Goal: Information Seeking & Learning: Learn about a topic

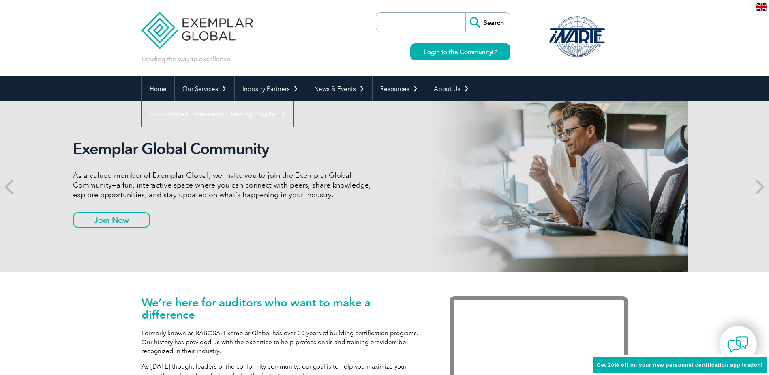
click at [376, 194] on p "As a valued member of Exemplar Global, we invite you to join the Exemplar Globa…" at bounding box center [225, 184] width 304 height 29
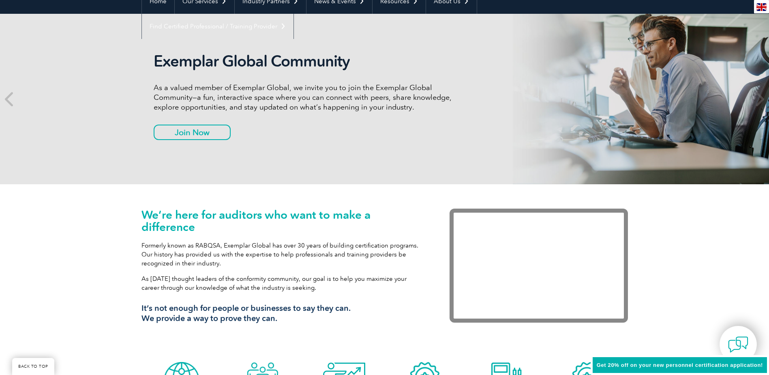
scroll to position [203, 0]
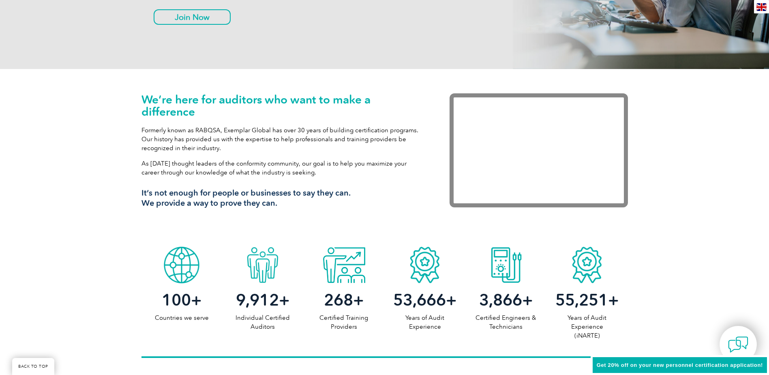
drag, startPoint x: 143, startPoint y: 109, endPoint x: 322, endPoint y: 200, distance: 201.6
click at [322, 200] on div "We’re here for auditors who want to make a difference Formerly known as RABQSA,…" at bounding box center [283, 153] width 284 height 121
click at [322, 200] on h3 "It’s not enough for people or businesses to say they can. We provide a way to p…" at bounding box center [283, 198] width 284 height 20
drag, startPoint x: 160, startPoint y: 108, endPoint x: 128, endPoint y: 89, distance: 36.9
click at [128, 89] on div "We’re here for auditors who want to make a difference Formerly known as RABQSA,…" at bounding box center [384, 155] width 769 height 173
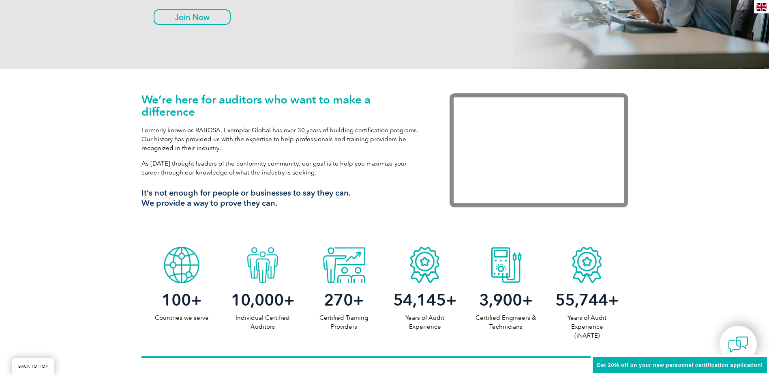
click at [128, 89] on div "We’re here for auditors who want to make a difference Formerly known as RABQSA,…" at bounding box center [384, 155] width 769 height 173
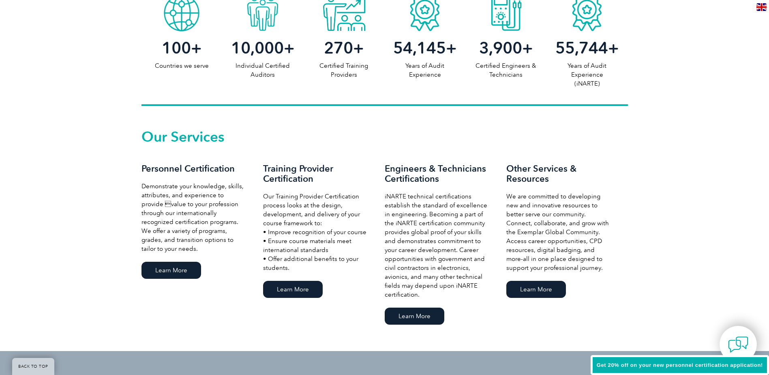
scroll to position [527, 0]
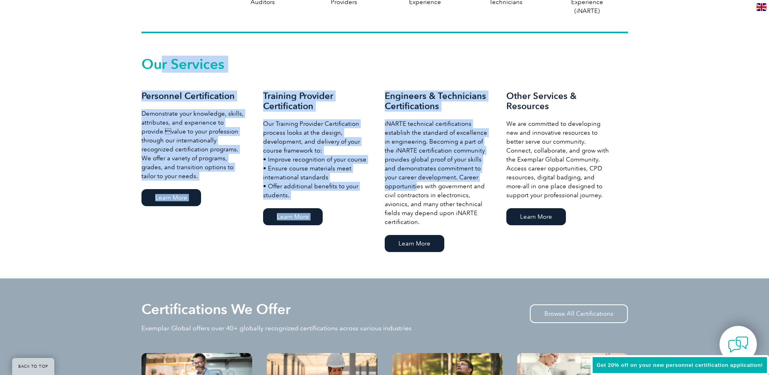
drag, startPoint x: 349, startPoint y: 140, endPoint x: 418, endPoint y: 182, distance: 80.2
click at [418, 182] on div "Our Services Personnel Certification Demonstrate your knowledge, skills, attrib…" at bounding box center [384, 156] width 486 height 196
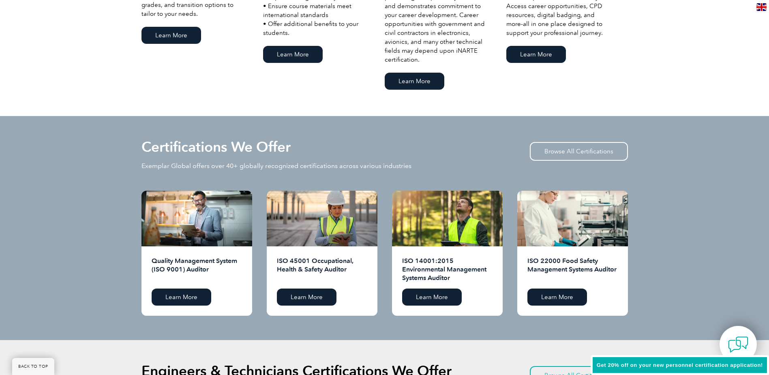
click at [303, 158] on div "Certifications We Offer Exemplar Global offers over 40+ globally recognized cer…" at bounding box center [384, 165] width 486 height 50
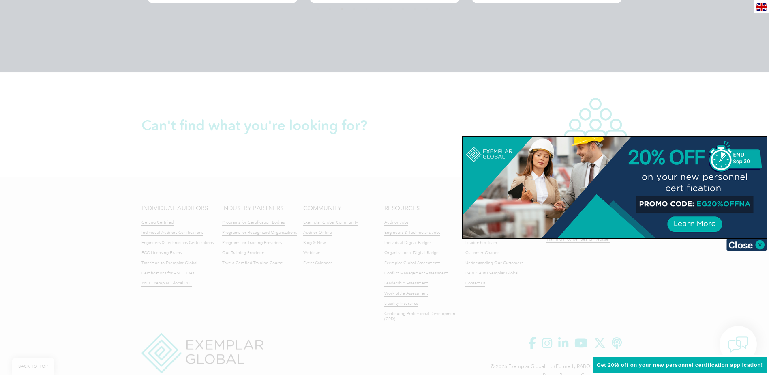
scroll to position [1824, 0]
click at [740, 104] on div at bounding box center [384, 187] width 769 height 375
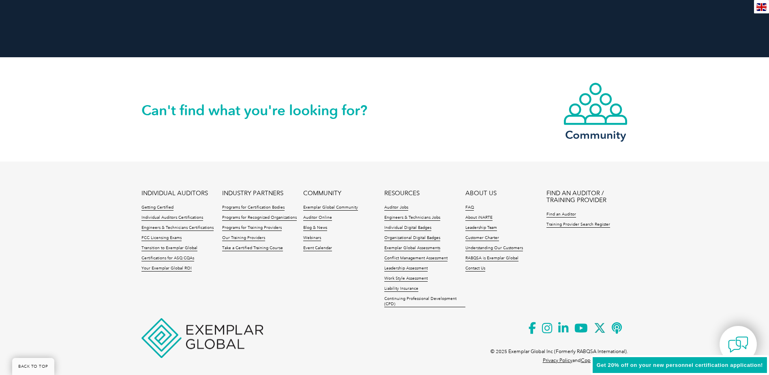
scroll to position [1846, 0]
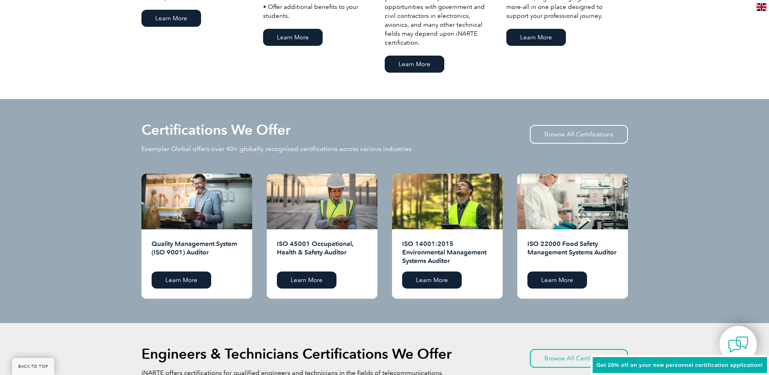
drag, startPoint x: 342, startPoint y: 323, endPoint x: 226, endPoint y: 36, distance: 309.5
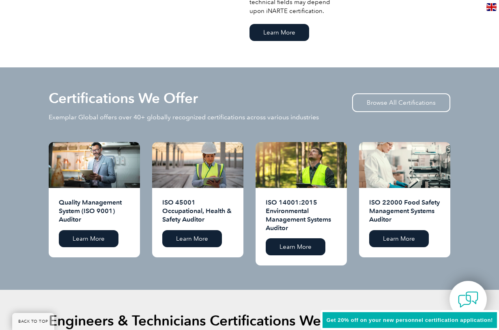
scroll to position [0, 0]
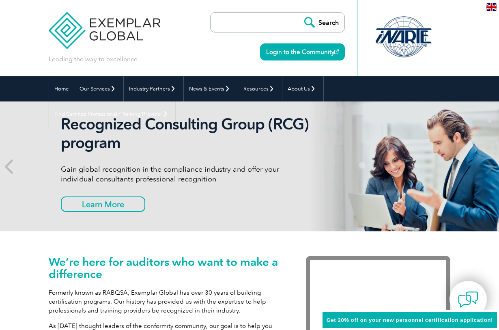
drag, startPoint x: 216, startPoint y: 238, endPoint x: 182, endPoint y: 51, distance: 189.5
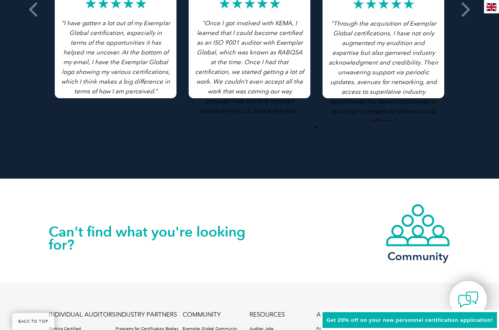
scroll to position [1842, 0]
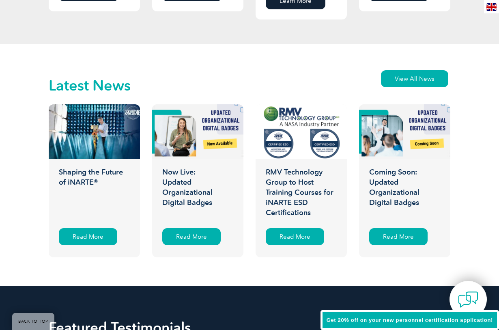
drag, startPoint x: 424, startPoint y: 202, endPoint x: 468, endPoint y: 56, distance: 153.2
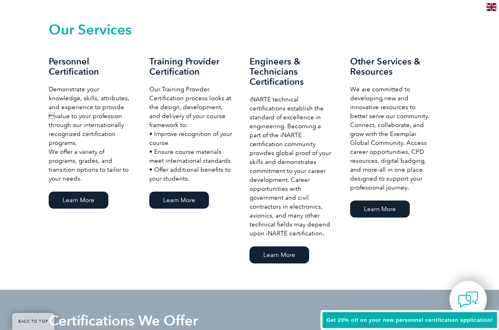
scroll to position [441, 0]
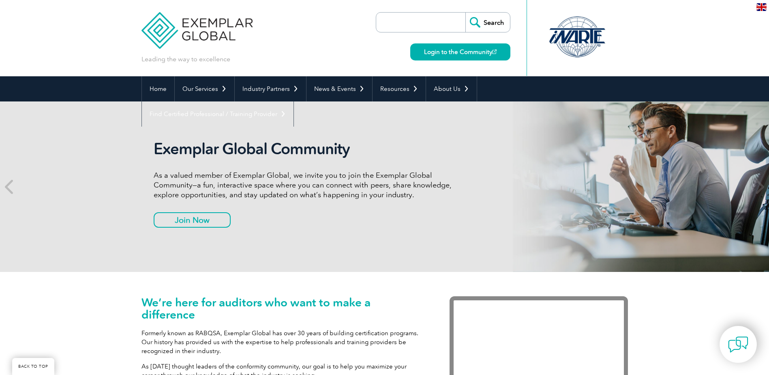
scroll to position [309, 0]
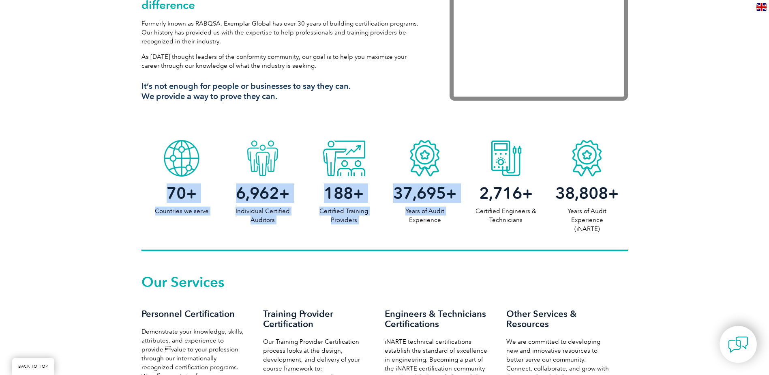
drag, startPoint x: 160, startPoint y: 199, endPoint x: 388, endPoint y: 217, distance: 228.9
click at [388, 217] on div "70 + Countries we serve 6,962 + Individual Certified Auditors 188 + Certified T…" at bounding box center [384, 193] width 486 height 115
click at [388, 217] on p "Years of Audit Experience" at bounding box center [424, 215] width 81 height 18
drag, startPoint x: 388, startPoint y: 217, endPoint x: 229, endPoint y: 193, distance: 161.5
click at [229, 193] on div "97 + Countries we serve 9,646 + Individual Certified Auditors 261 + Certified T…" at bounding box center [384, 193] width 486 height 115
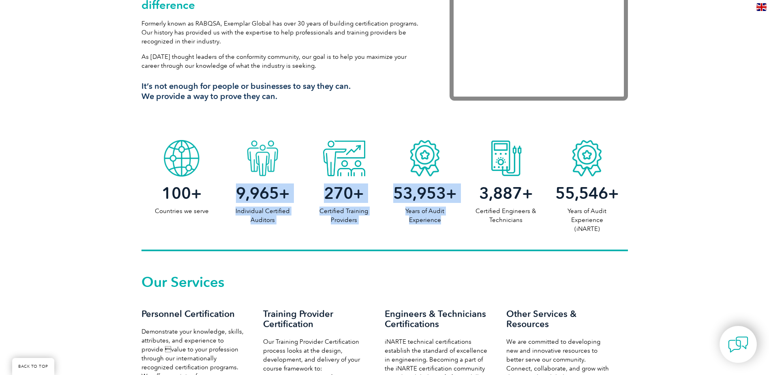
click at [229, 193] on h2 "9,965 +" at bounding box center [262, 192] width 81 height 13
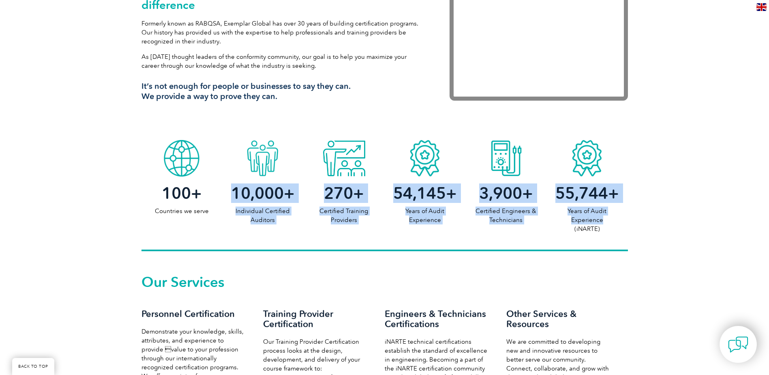
drag, startPoint x: 229, startPoint y: 193, endPoint x: 602, endPoint y: 219, distance: 374.3
click at [602, 219] on div "100 + Countries we serve 10,000 + Individual Certified Auditors 270 + Certified…" at bounding box center [384, 193] width 486 height 115
drag, startPoint x: 602, startPoint y: 219, endPoint x: 592, endPoint y: 245, distance: 27.9
click at [602, 219] on p "Years of Audit Experience (iNARTE)" at bounding box center [586, 219] width 81 height 27
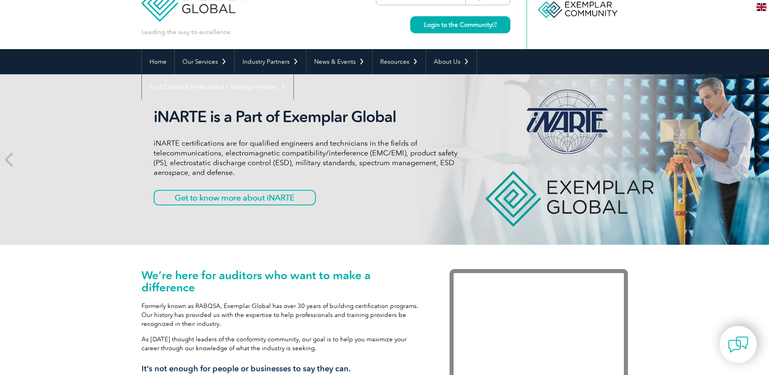
scroll to position [0, 0]
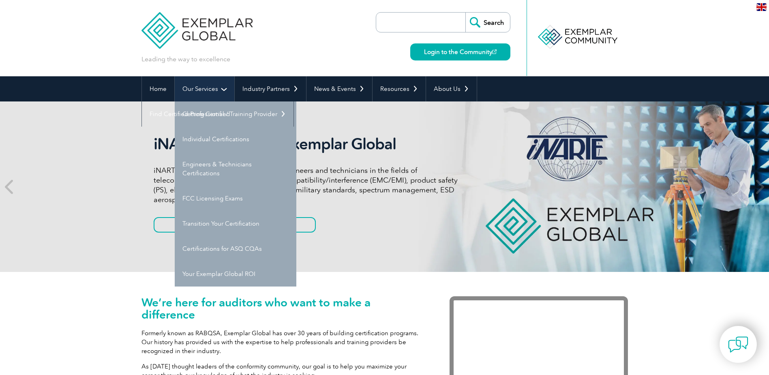
click at [218, 86] on link "Our Services" at bounding box center [205, 88] width 60 height 25
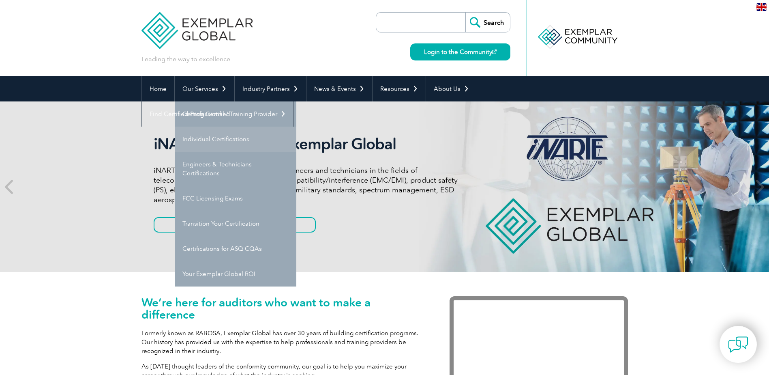
click at [228, 142] on link "Individual Certifications" at bounding box center [236, 138] width 122 height 25
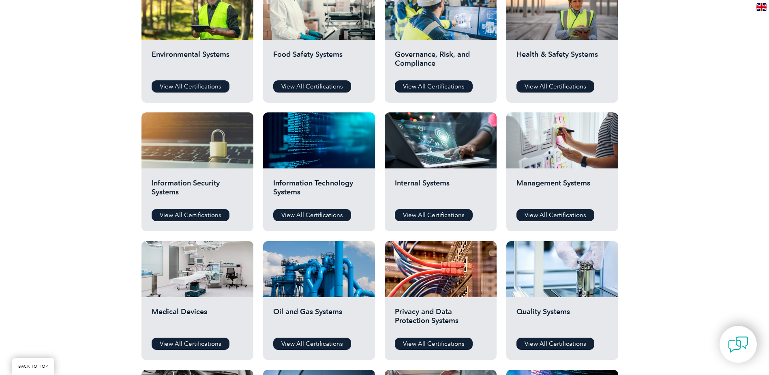
scroll to position [324, 0]
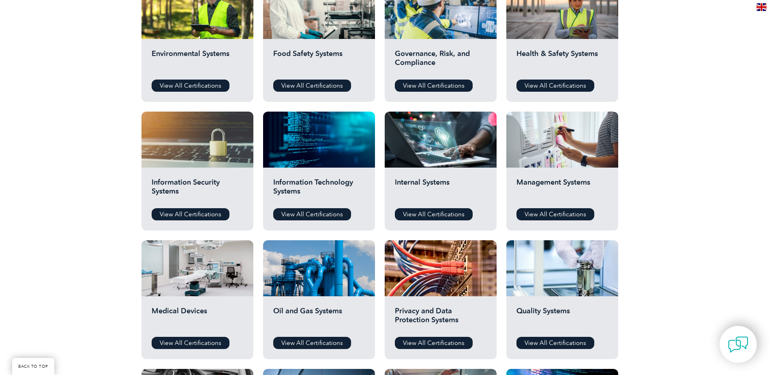
click at [544, 206] on div "Management Systems View All Certifications" at bounding box center [562, 198] width 112 height 63
click at [551, 217] on link "View All Certifications" at bounding box center [555, 214] width 78 height 12
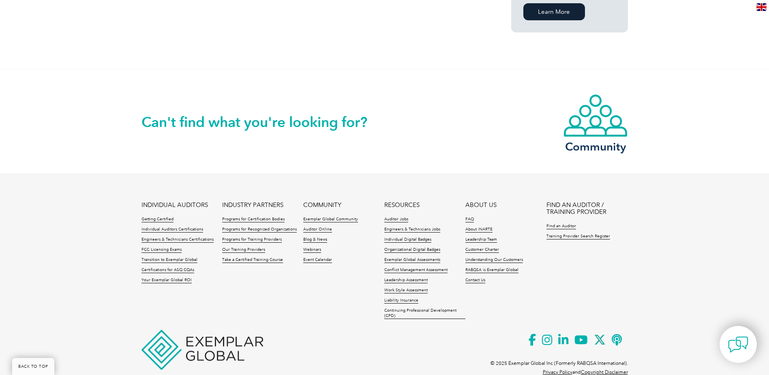
scroll to position [649, 0]
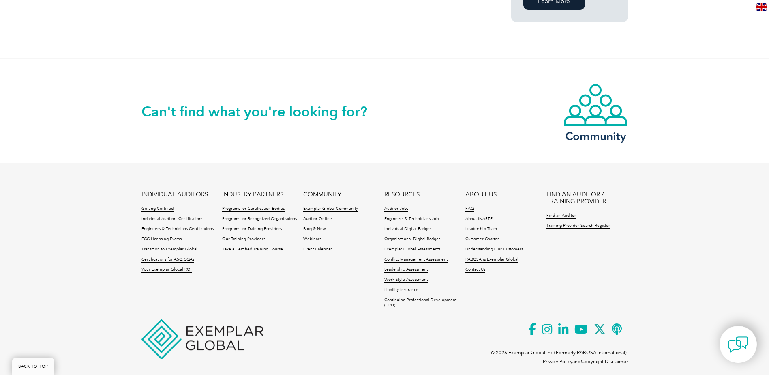
click at [241, 236] on link "Our Training Providers" at bounding box center [243, 239] width 43 height 6
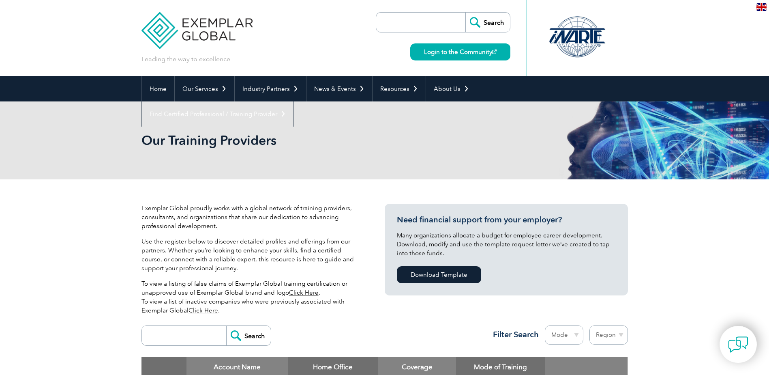
scroll to position [73, 0]
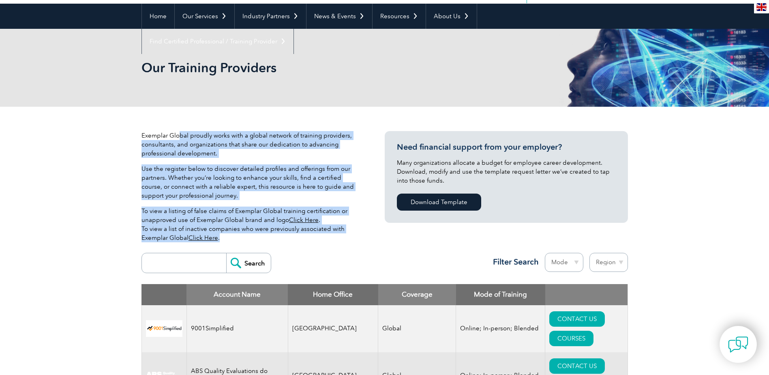
drag, startPoint x: 199, startPoint y: 147, endPoint x: 293, endPoint y: 234, distance: 127.9
click at [293, 234] on div "Exemplar Global proudly works with a global network of training providers, cons…" at bounding box center [250, 190] width 219 height 118
click at [293, 235] on p "To view a listing of false claims of Exemplar Global training certification or …" at bounding box center [250, 224] width 219 height 36
drag, startPoint x: 293, startPoint y: 235, endPoint x: 152, endPoint y: 138, distance: 170.8
click at [152, 138] on div "Exemplar Global proudly works with a global network of training providers, cons…" at bounding box center [250, 190] width 219 height 118
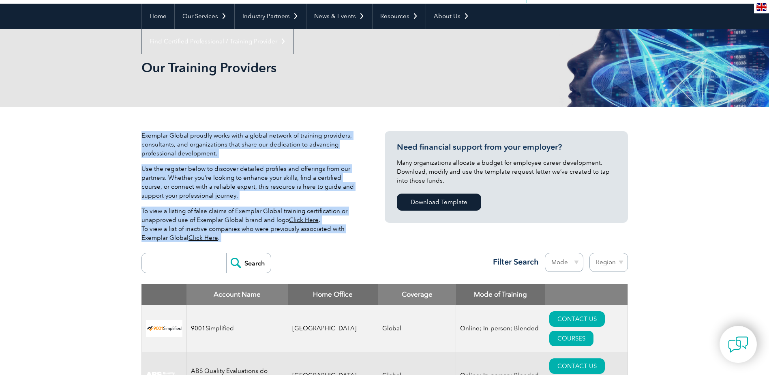
click at [152, 138] on p "Exemplar Global proudly works with a global network of training providers, cons…" at bounding box center [250, 144] width 219 height 27
drag, startPoint x: 157, startPoint y: 142, endPoint x: 261, endPoint y: 241, distance: 143.9
click at [261, 240] on div "Exemplar Global proudly works with a global network of training providers, cons…" at bounding box center [250, 190] width 219 height 118
click at [261, 241] on p "To view a listing of false claims of Exemplar Global training certification or …" at bounding box center [250, 224] width 219 height 36
drag, startPoint x: 261, startPoint y: 241, endPoint x: 131, endPoint y: 141, distance: 164.5
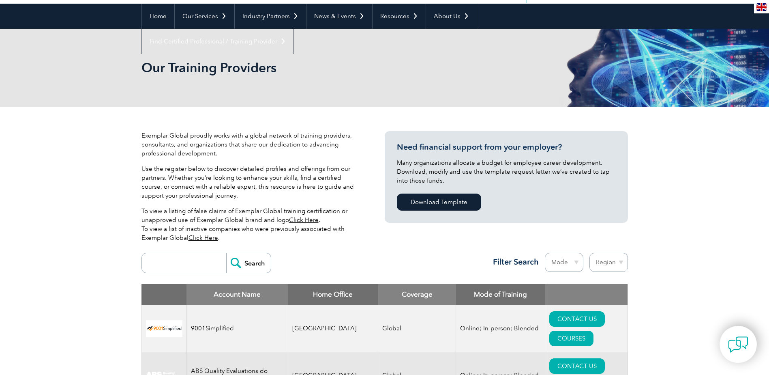
drag, startPoint x: 131, startPoint y: 141, endPoint x: 139, endPoint y: 145, distance: 9.3
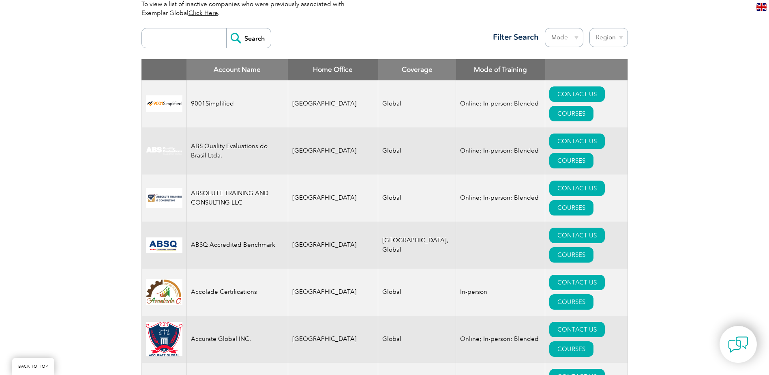
scroll to position [356, 0]
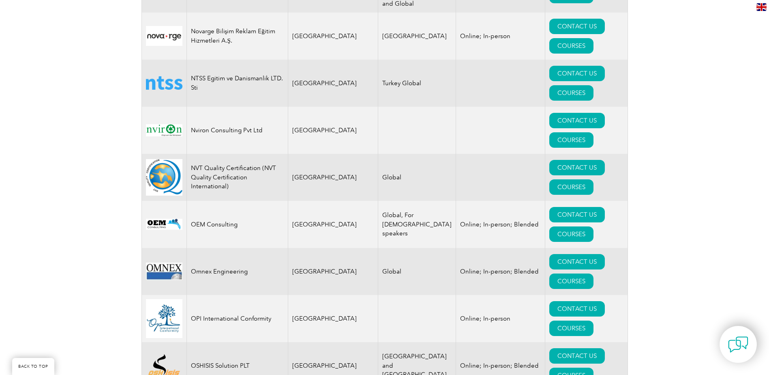
drag, startPoint x: 295, startPoint y: 259, endPoint x: 296, endPoint y: 272, distance: 13.0
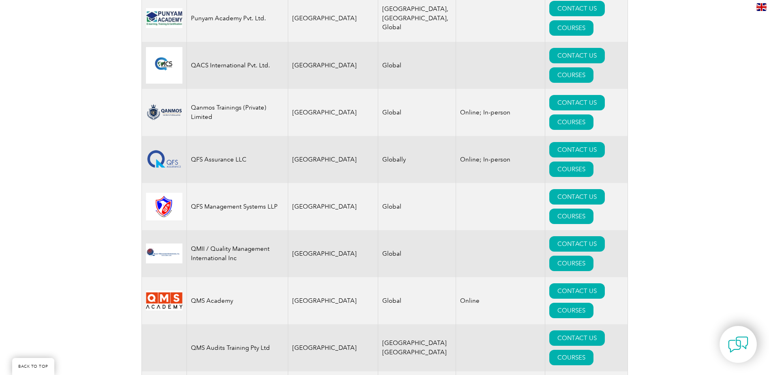
drag, startPoint x: 305, startPoint y: 182, endPoint x: 287, endPoint y: 288, distance: 108.2
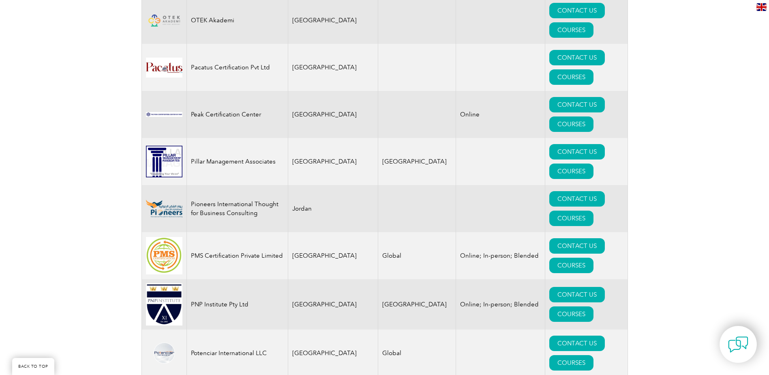
scroll to position [9519, 0]
